Goal: Check status: Check status

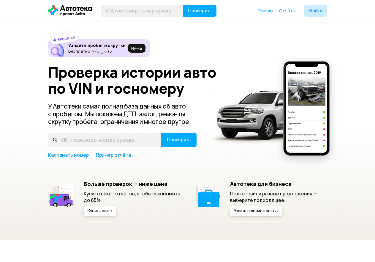
type input "[US_VEHICLE_IDENTIFICATION_NUMBER]"
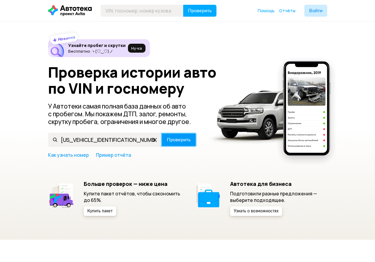
click at [173, 141] on span "Проверить" at bounding box center [179, 139] width 24 height 5
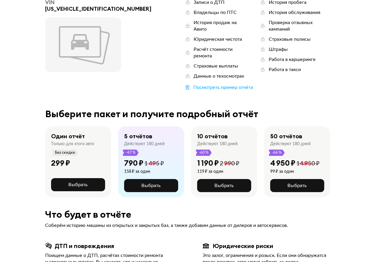
scroll to position [30, 0]
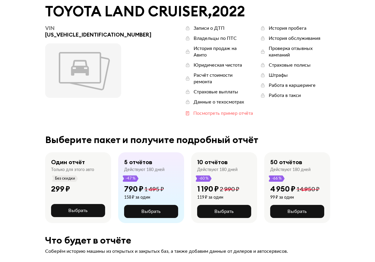
click at [193, 110] on div "Посмотреть пример отчёта" at bounding box center [223, 113] width 60 height 7
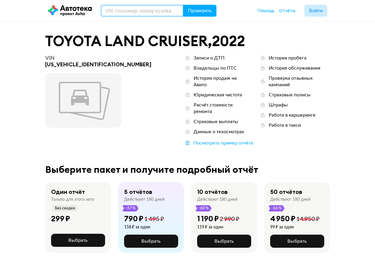
click at [108, 10] on input "text" at bounding box center [142, 11] width 83 height 12
drag, startPoint x: 120, startPoint y: 10, endPoint x: 155, endPoint y: 12, distance: 35.4
click at [155, 12] on input "[US_VEHICLE_IDENTIFICATION_NUMBER]" at bounding box center [142, 11] width 83 height 12
type input "[US_VEHICLE_IDENTIFICATION_NUMBER]"
click at [183, 5] on button "Проверить" at bounding box center [199, 11] width 33 height 12
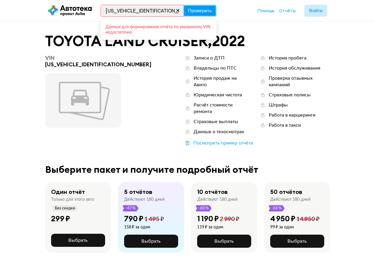
click at [196, 11] on span "Проверить" at bounding box center [200, 10] width 24 height 5
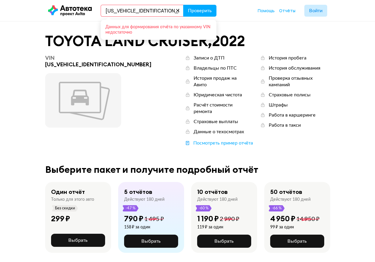
drag, startPoint x: 152, startPoint y: 10, endPoint x: 106, endPoint y: 9, distance: 46.1
click at [106, 9] on input "[US_VEHICLE_IDENTIFICATION_NUMBER]" at bounding box center [142, 11] width 83 height 12
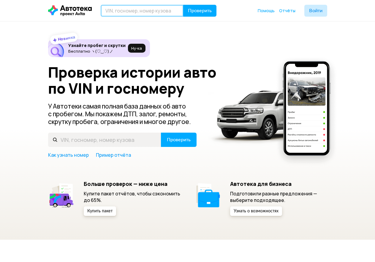
click at [119, 12] on input "text" at bounding box center [142, 11] width 83 height 12
paste input "[US_VEHICLE_IDENTIFICATION_NUMBER]"
type input "[US_VEHICLE_IDENTIFICATION_NUMBER]"
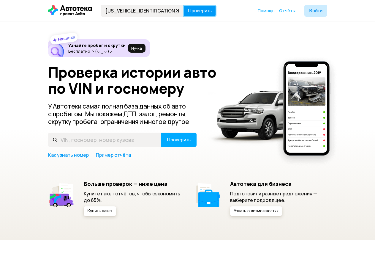
click at [205, 10] on span "Проверить" at bounding box center [200, 10] width 24 height 5
